Goal: Contribute content: Contribute content

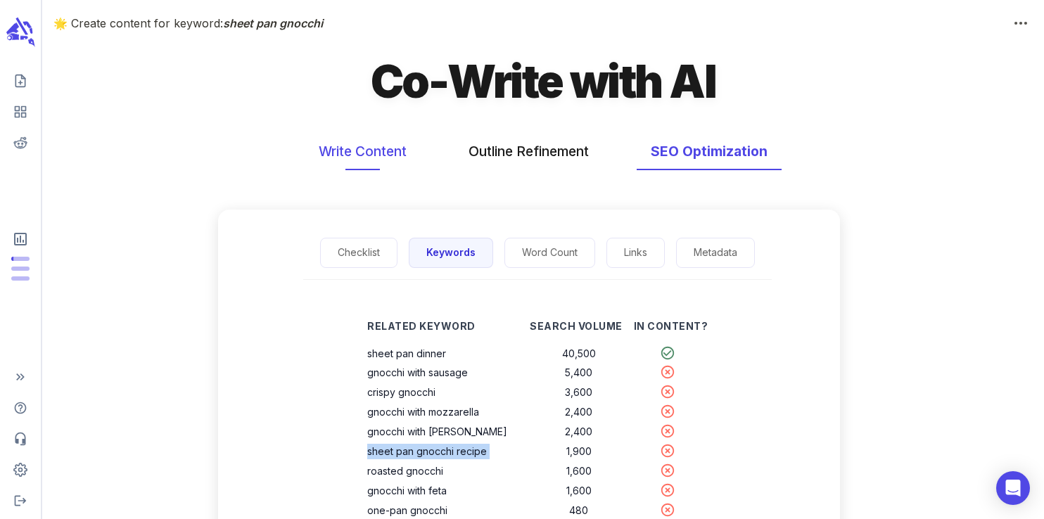
click at [364, 134] on button "Write Content" at bounding box center [363, 151] width 116 height 37
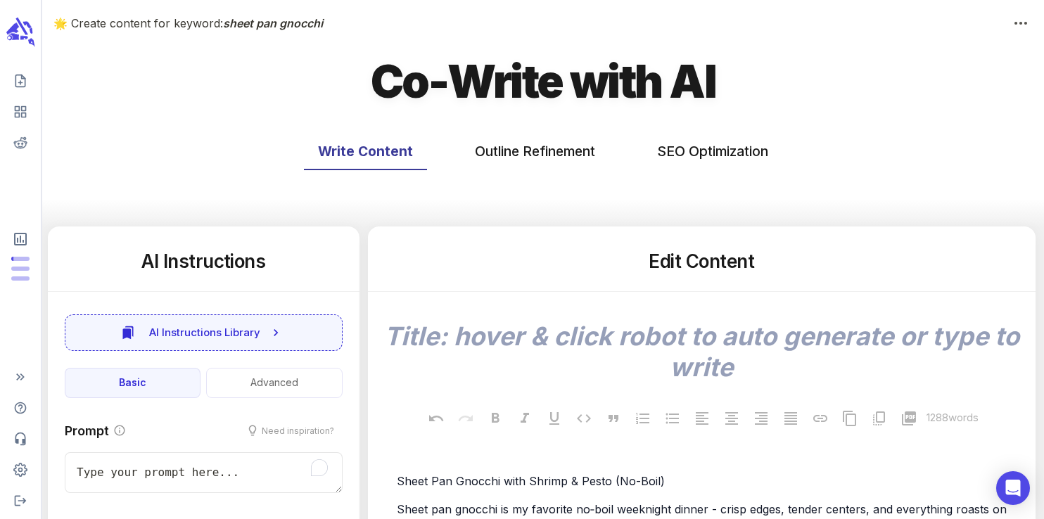
type textarea "x"
click at [29, 40] on icon "scrollable content" at bounding box center [31, 42] width 7 height 8
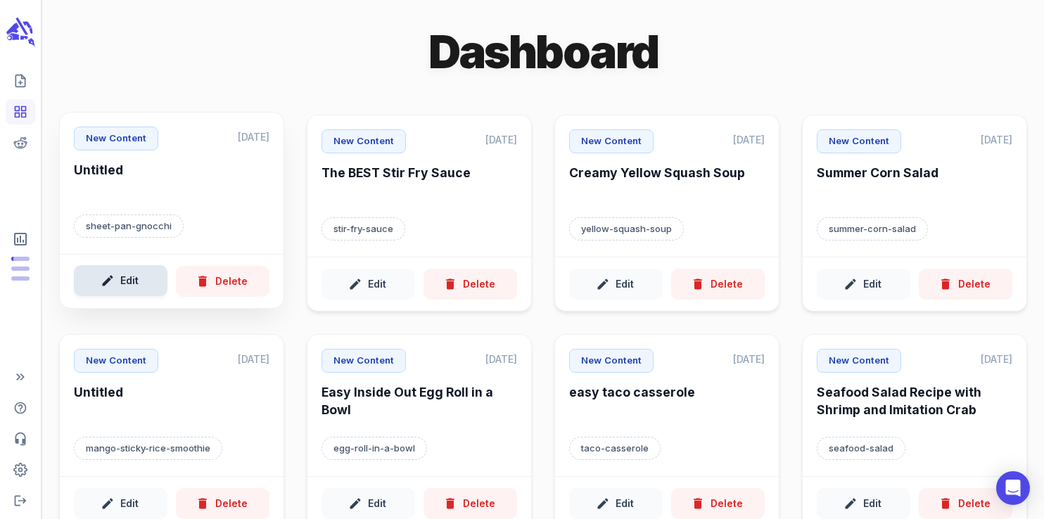
click at [134, 287] on button "Edit" at bounding box center [121, 281] width 94 height 32
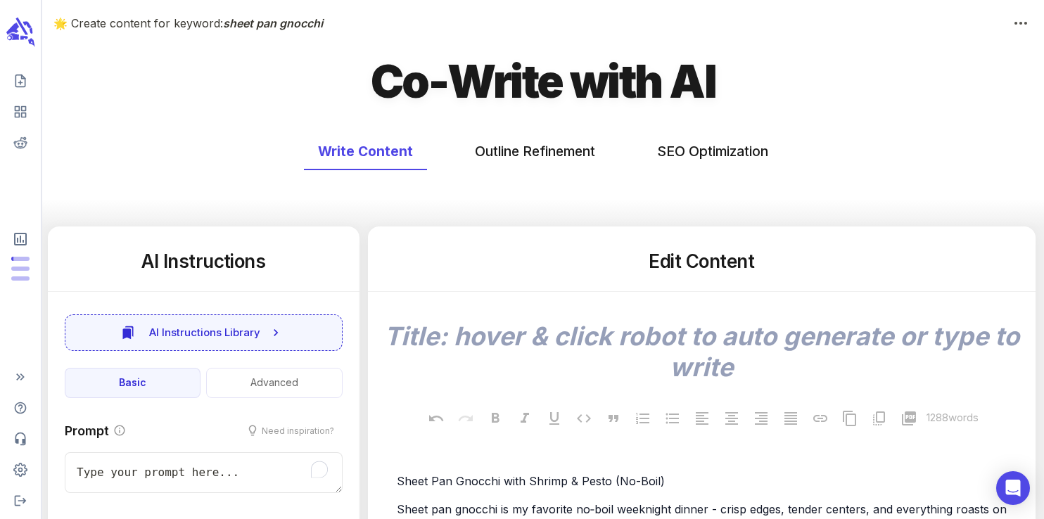
type textarea "x"
type input "157"
click at [665, 340] on textarea at bounding box center [701, 352] width 645 height 62
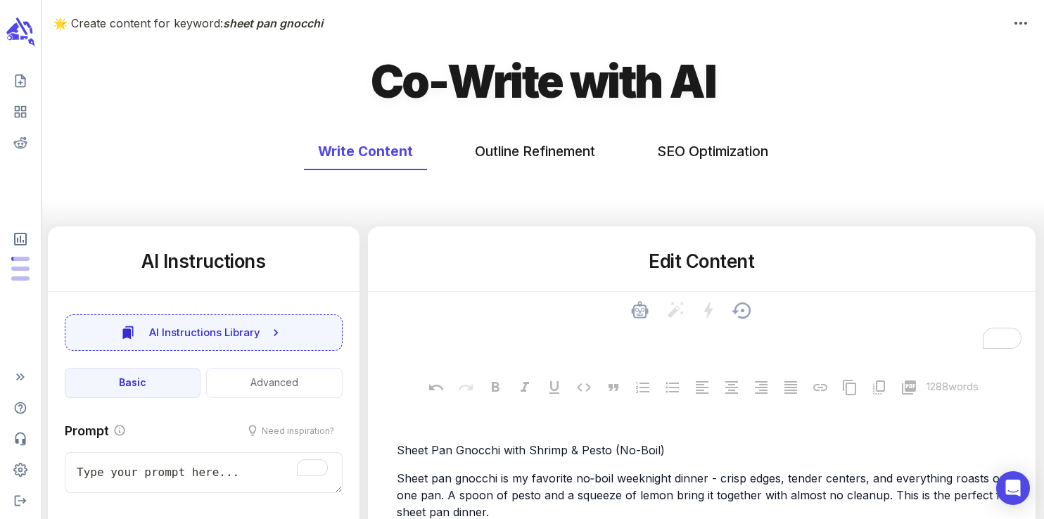
type textarea "x"
type textarea "s"
type textarea "x"
type textarea "sh"
type textarea "x"
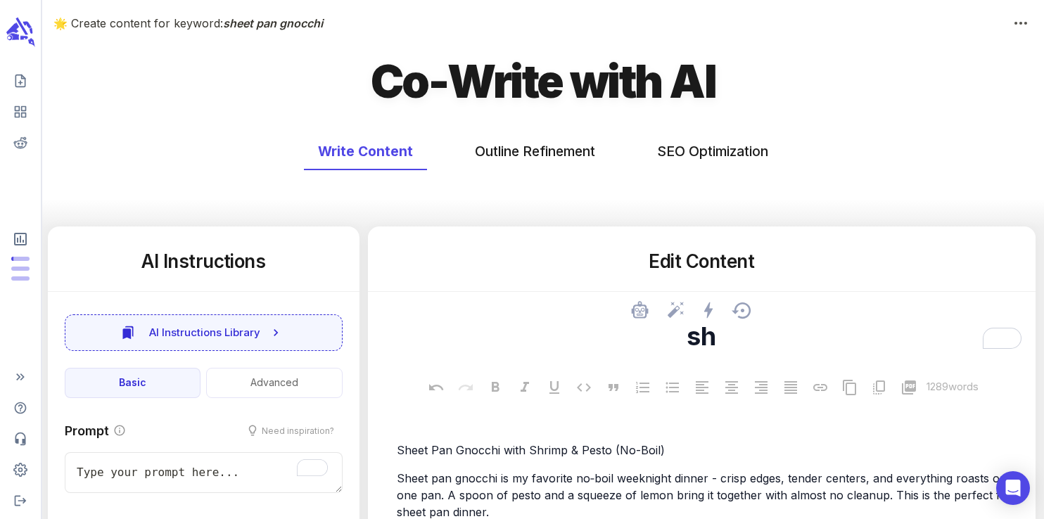
type textarea "she"
type textarea "x"
type textarea "[PERSON_NAME]"
type textarea "x"
type textarea "she"
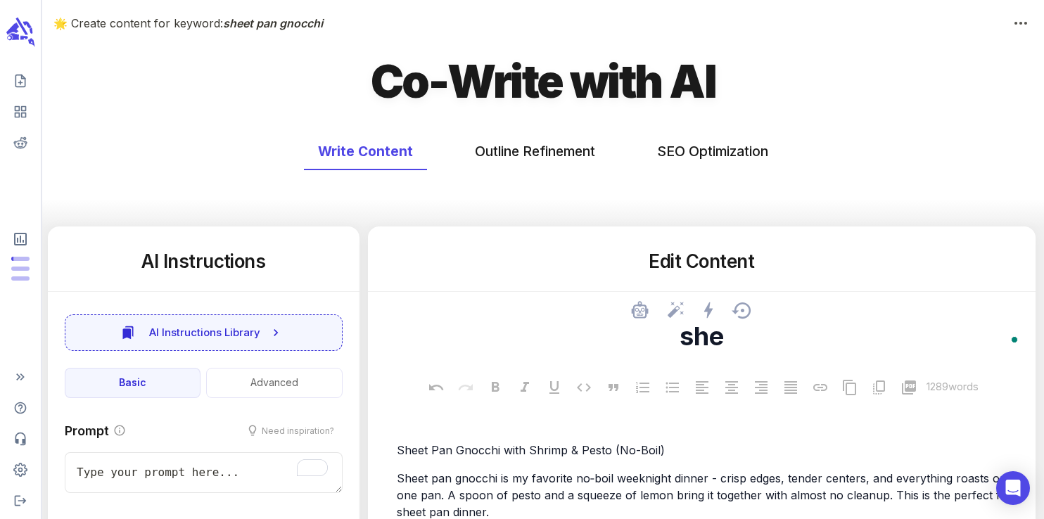
type textarea "x"
type textarea "sh"
type textarea "x"
type textarea "s"
type textarea "x"
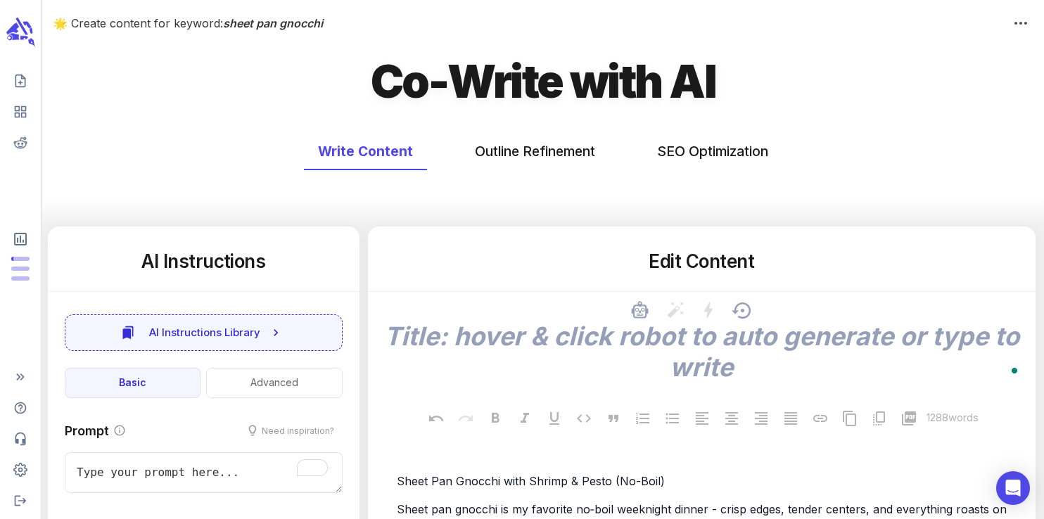
type textarea "x"
type textarea "S"
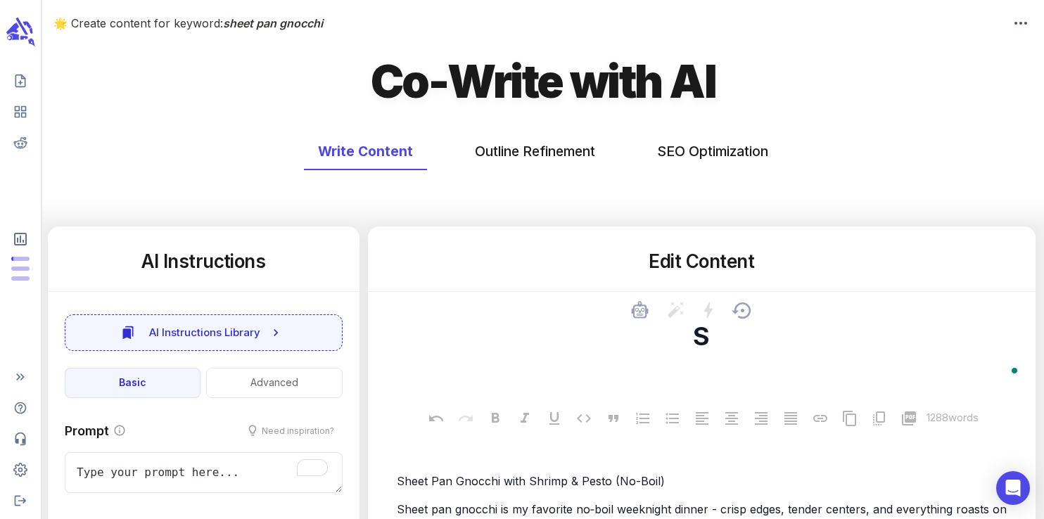
type textarea "x"
type textarea "Sh"
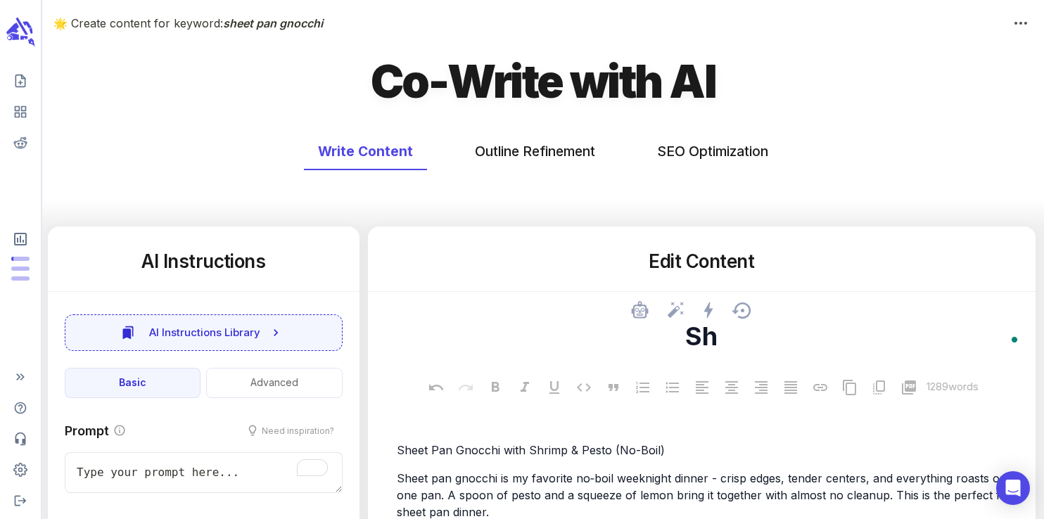
type textarea "x"
type textarea "She"
type textarea "x"
type textarea "Shee"
type textarea "x"
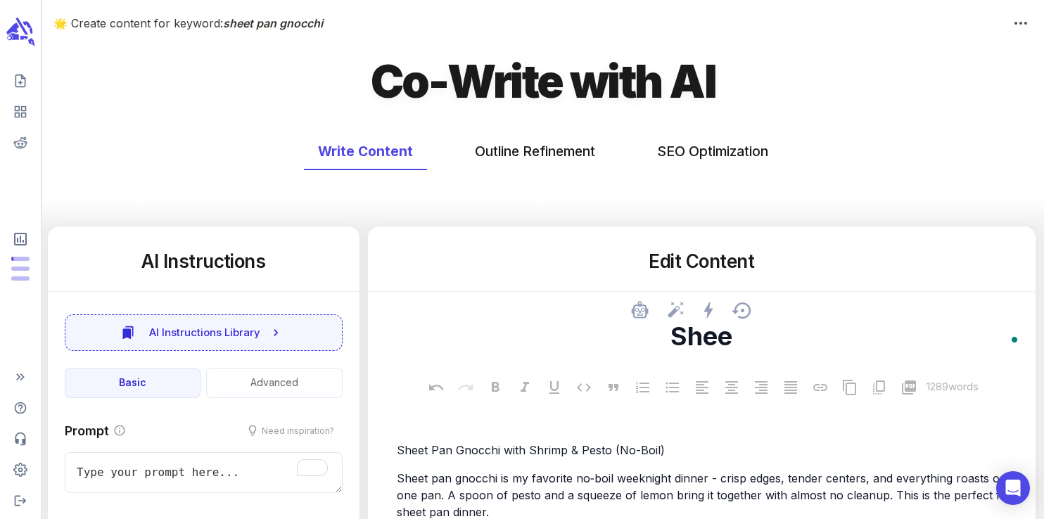
type textarea "Sheet"
type textarea "x"
type textarea "Sheet"
type textarea "x"
type textarea "Sheet P"
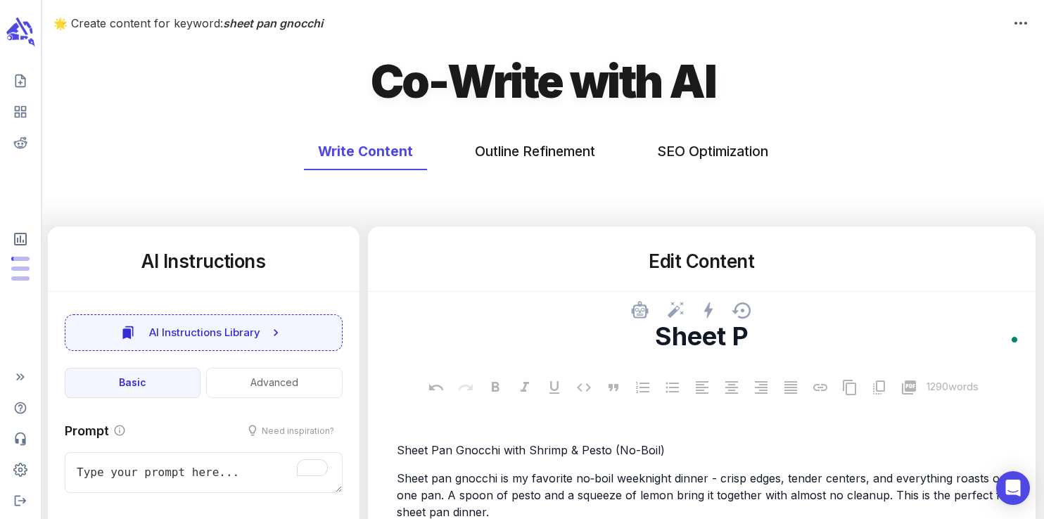
type textarea "x"
type textarea "Sheet Pa"
type textarea "x"
type textarea "Sheet Pan"
type textarea "x"
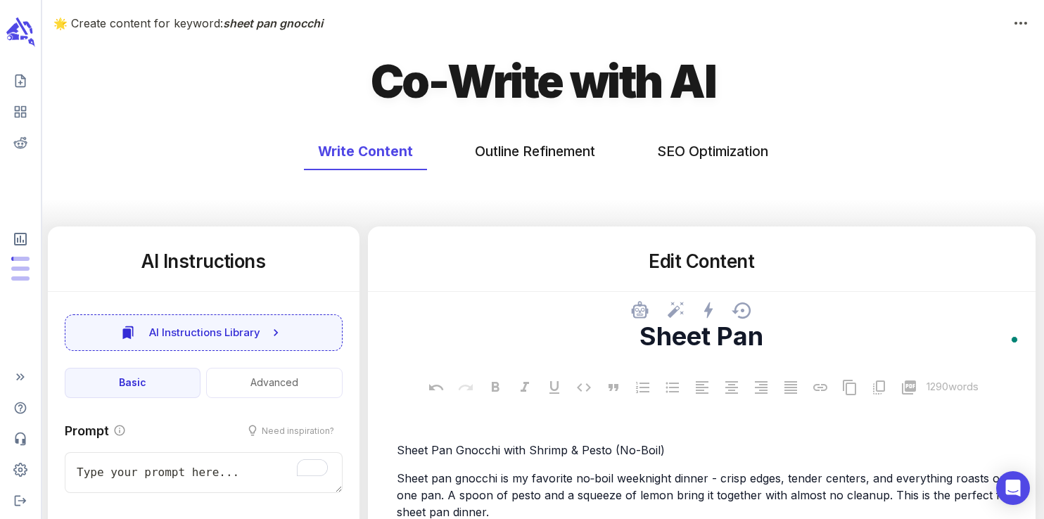
type textarea "Sheet Pan"
type textarea "x"
type textarea "Sheet Pan G"
type textarea "x"
type textarea "Sheet Pan Gn"
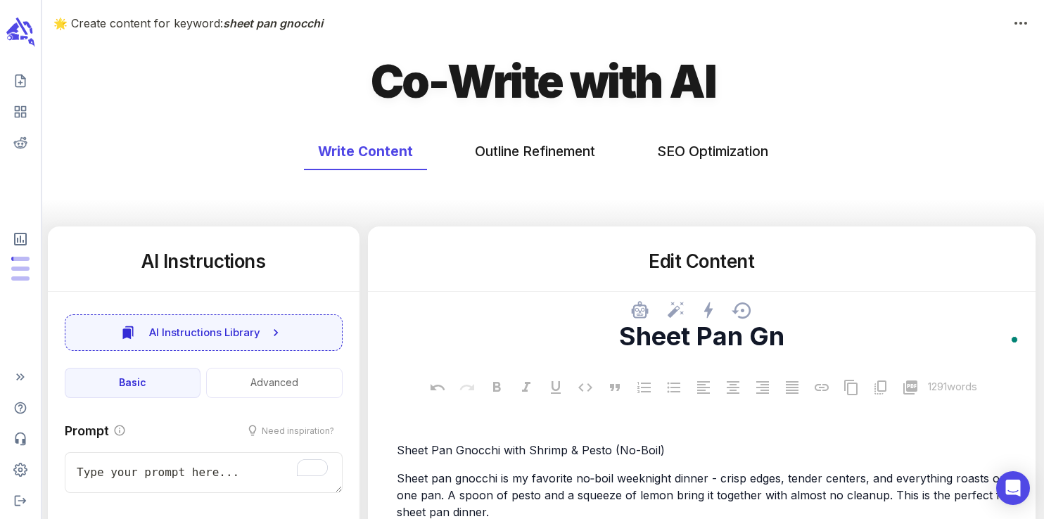
type textarea "x"
type textarea "Sheet Pan Gno"
type textarea "x"
type textarea "Sheet Pan Gnoc"
type textarea "x"
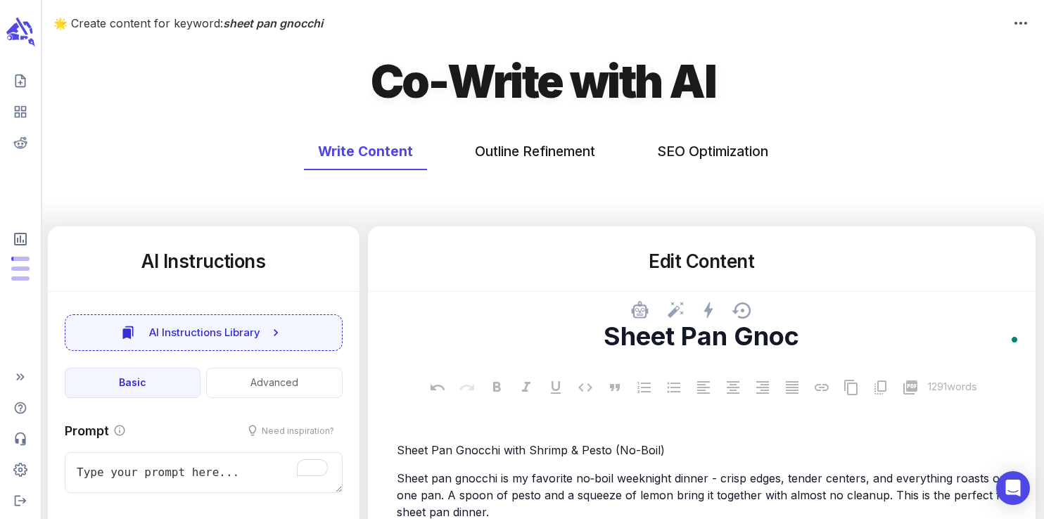
type textarea "Sheet Pan Gnocc"
type textarea "x"
type textarea "Sheet Pan Gnocch"
type textarea "x"
type textarea "Sheet Pan Gnocchi"
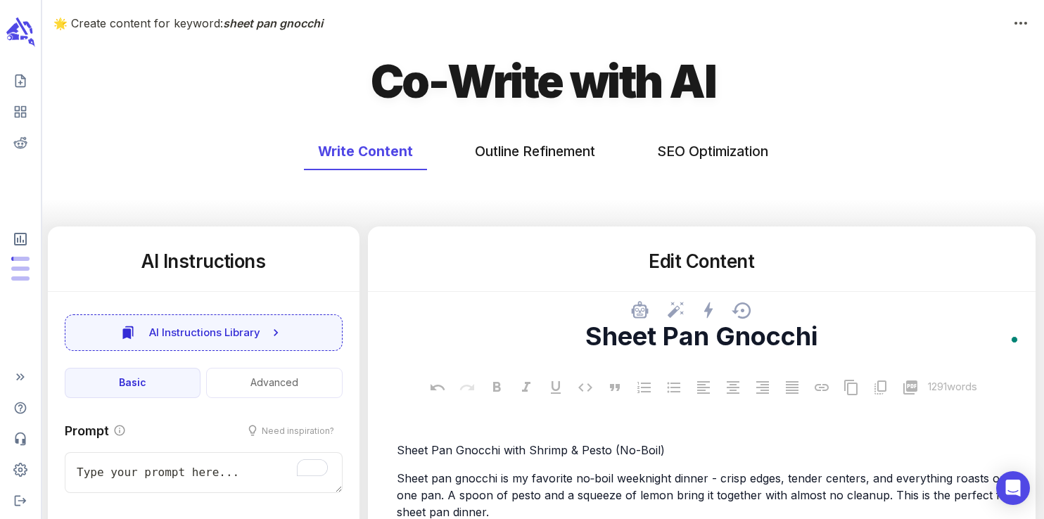
type textarea "x"
type textarea "Sheet Pan Gnocchi"
click at [18, 42] on icon "scrollable content" at bounding box center [20, 31] width 32 height 33
